Goal: Communication & Community: Answer question/provide support

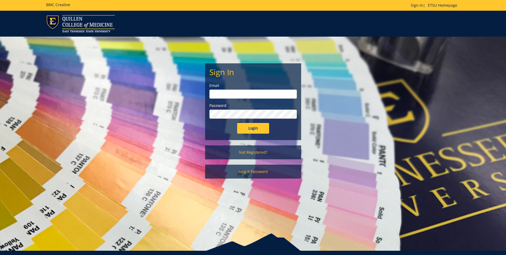
type input "[EMAIL_ADDRESS][DOMAIN_NAME]"
click at [259, 129] on input "Login" at bounding box center [253, 128] width 32 height 11
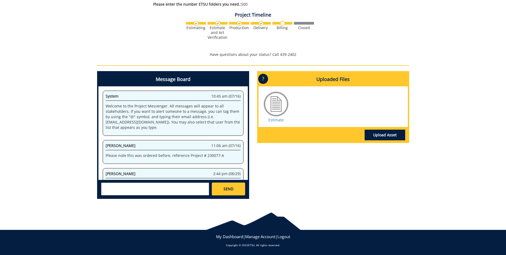
scroll to position [22, 0]
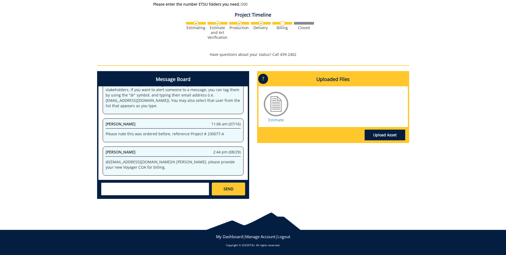
click at [113, 188] on textarea at bounding box center [155, 188] width 108 height 13
paste textarea "10-28200-100000-100-{INSERT ACCOUNT}-450-700-999-999"
click at [174, 186] on textarea "10-28200-100000-100-{INSERT ACCOUNT}-450-700-999-999" at bounding box center [155, 188] width 108 height 13
click at [140, 186] on textarea "10-28200-100000-100--450-700-999-999" at bounding box center [155, 188] width 108 height 13
type textarea "10-28200-100000-100-74490-450-700-999-999"
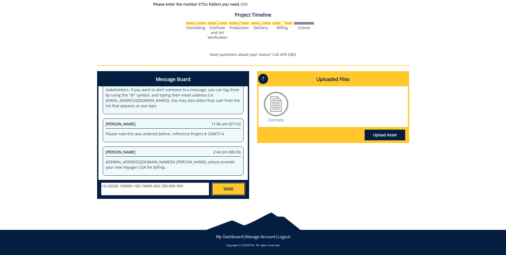
click at [231, 191] on span "SEND" at bounding box center [229, 188] width 10 height 5
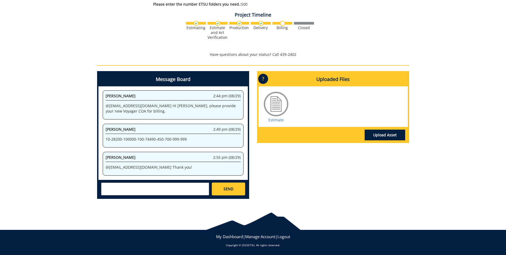
scroll to position [5161, 0]
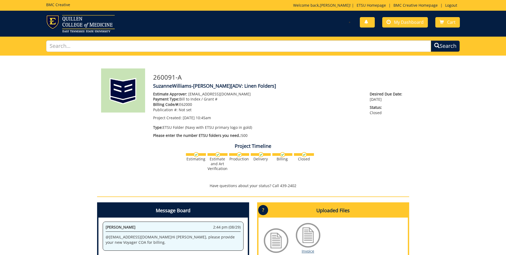
scroll to position [131, 0]
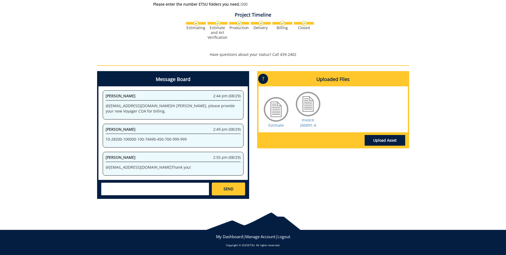
click at [107, 187] on textarea at bounding box center [155, 188] width 108 height 13
type textarea "You're welcome! Have a nice, long weekend!"
click at [240, 188] on link "SEND" at bounding box center [228, 188] width 33 height 13
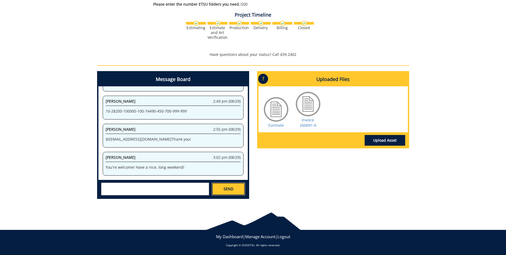
click at [231, 191] on span "SEND" at bounding box center [229, 188] width 10 height 5
click at [294, 176] on div "Message Board System 10:45 am (07/16) Welcome to the Project Messenger. All mes…" at bounding box center [253, 137] width 320 height 132
